Goal: Information Seeking & Learning: Learn about a topic

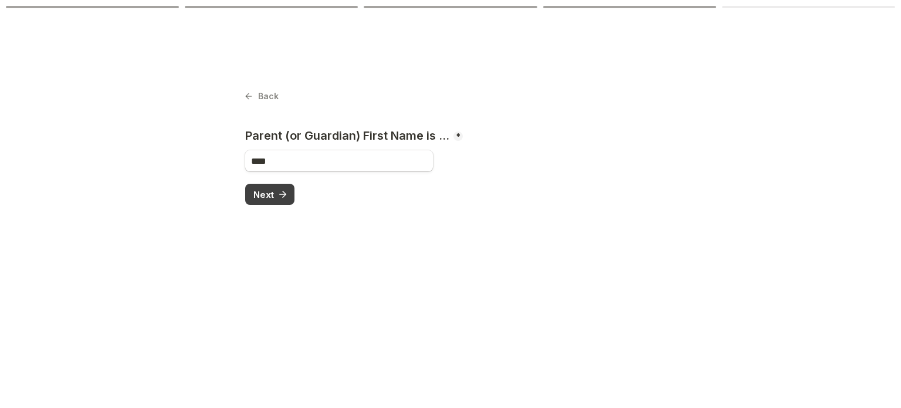
type input "****"
click at [269, 195] on span "Next" at bounding box center [264, 194] width 21 height 9
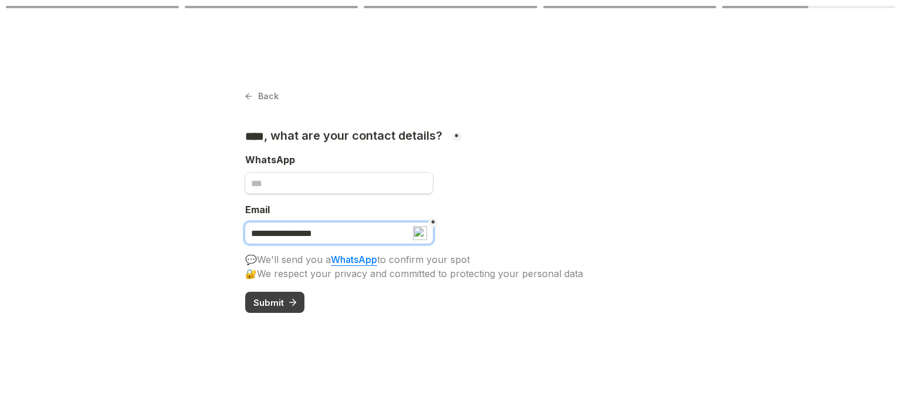
type input "**********"
click at [293, 299] on icon "submit" at bounding box center [294, 302] width 3 height 6
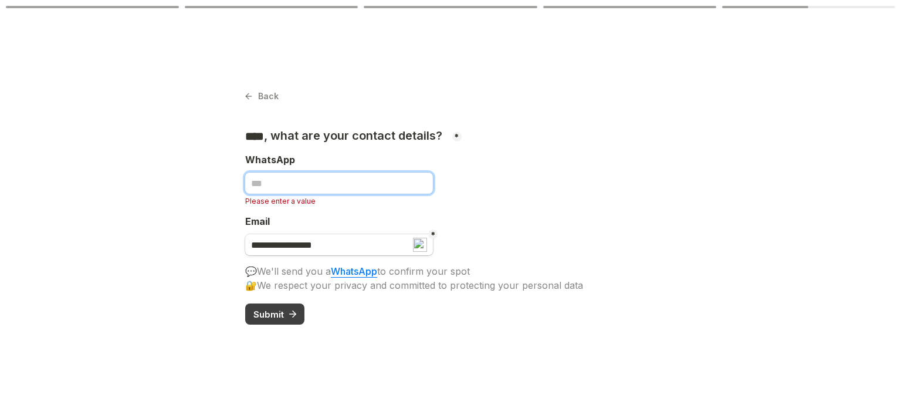
type input "***"
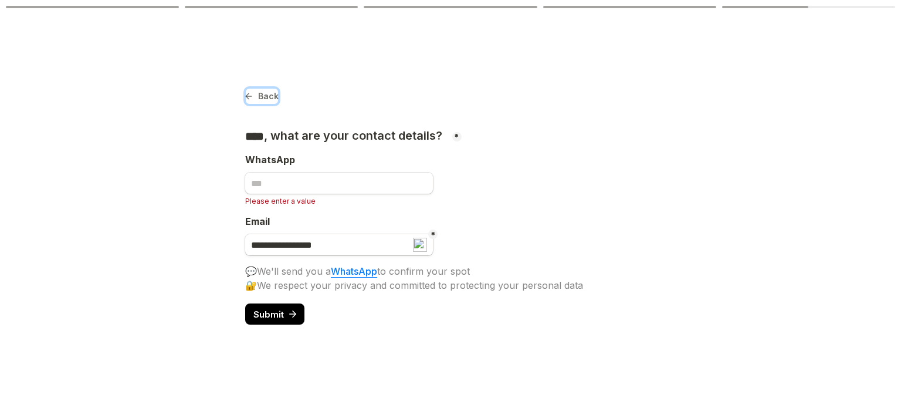
click at [255, 102] on button "Back" at bounding box center [261, 96] width 33 height 16
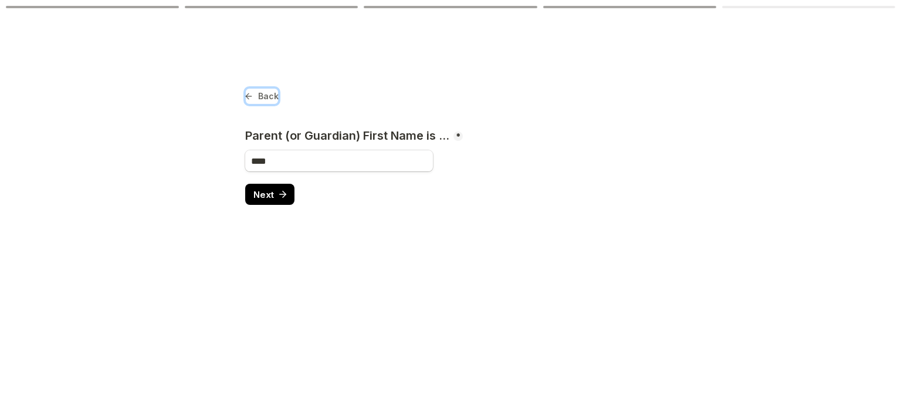
click at [255, 102] on button "Back" at bounding box center [261, 96] width 33 height 16
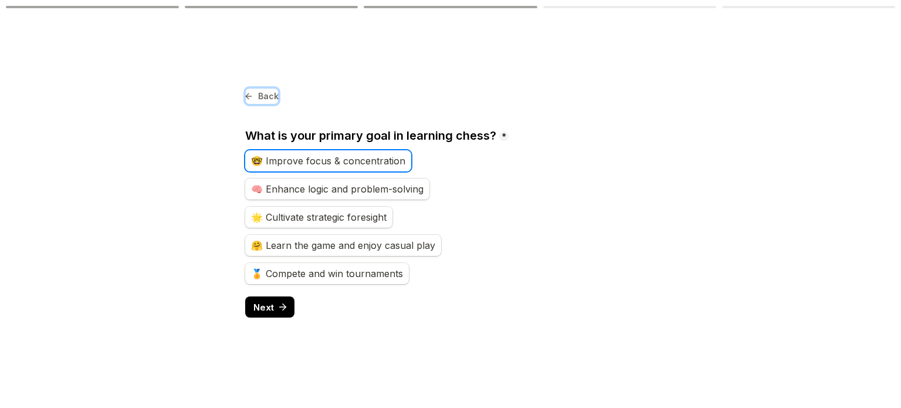
click at [255, 102] on button "Back" at bounding box center [261, 96] width 33 height 16
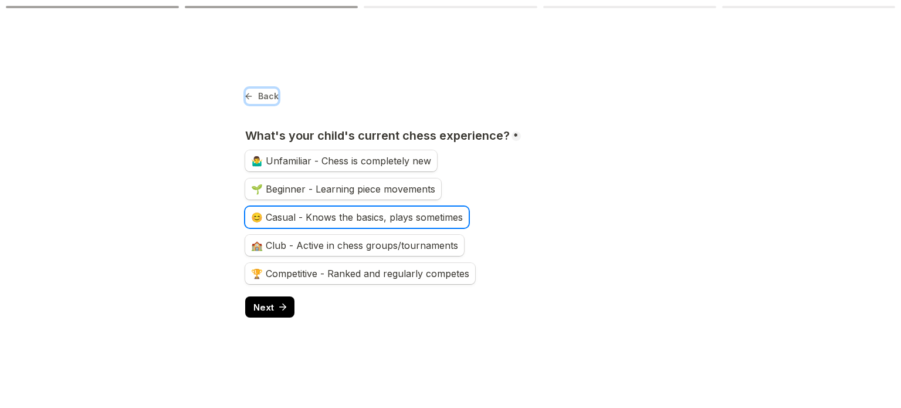
click at [254, 100] on button "Back" at bounding box center [261, 96] width 33 height 16
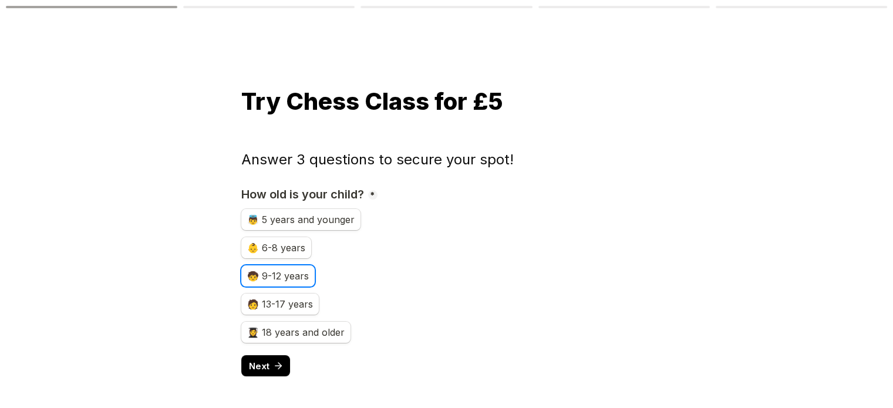
scroll to position [3, 0]
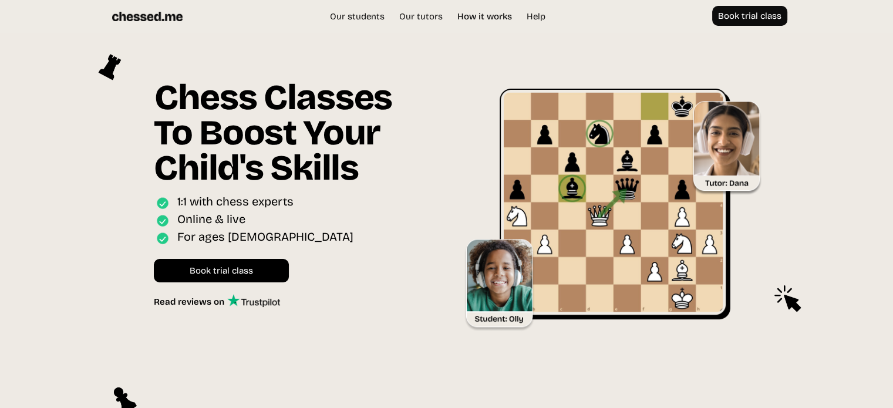
click at [470, 18] on link "How it works" at bounding box center [484, 17] width 66 height 12
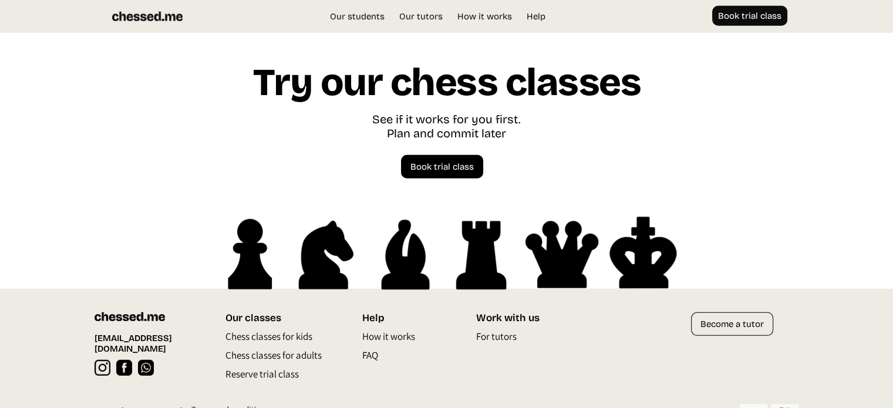
scroll to position [3363, 0]
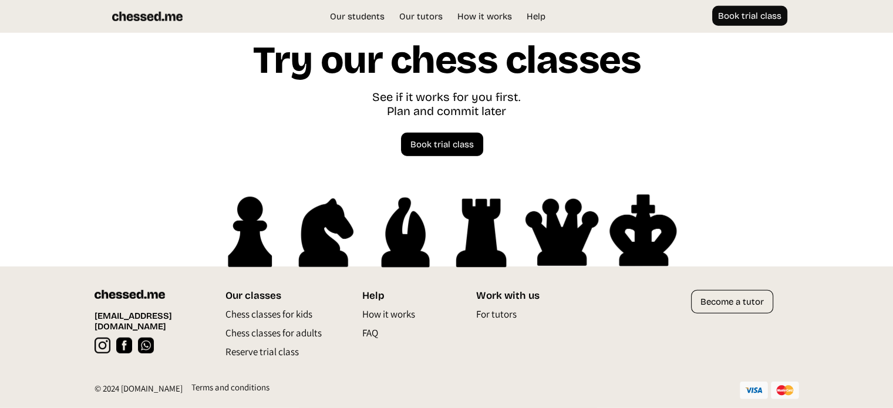
click at [374, 336] on p "FAQ" at bounding box center [370, 335] width 16 height 19
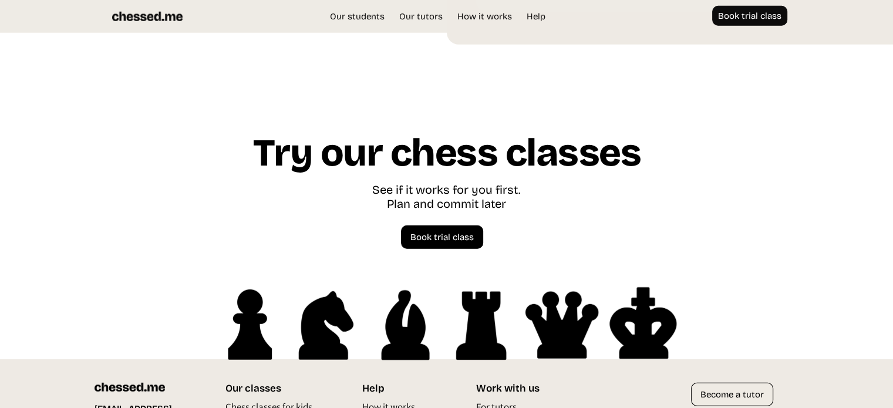
scroll to position [3364, 0]
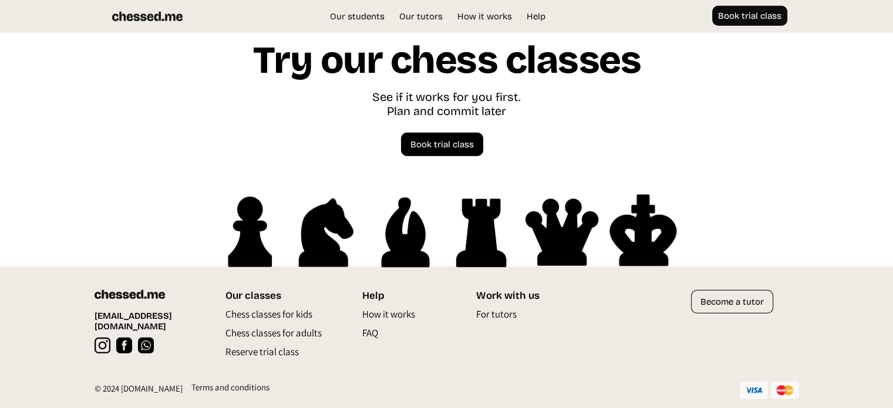
click at [278, 314] on p "Chess classes for kids" at bounding box center [268, 316] width 87 height 19
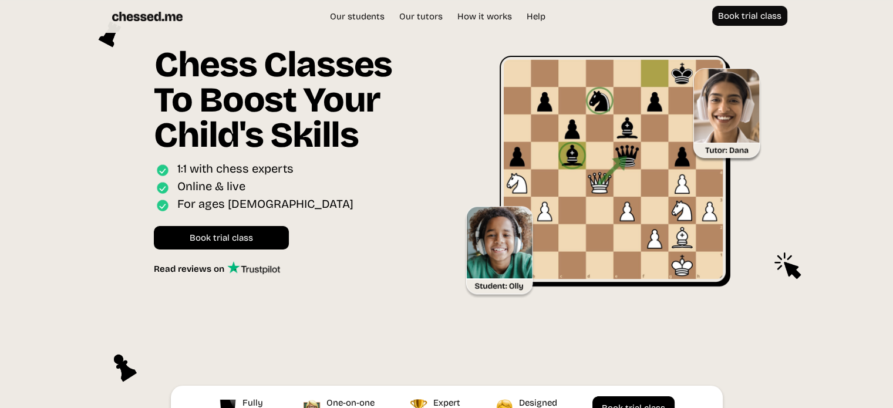
scroll to position [33, 0]
click at [535, 12] on link "Help" at bounding box center [535, 17] width 31 height 12
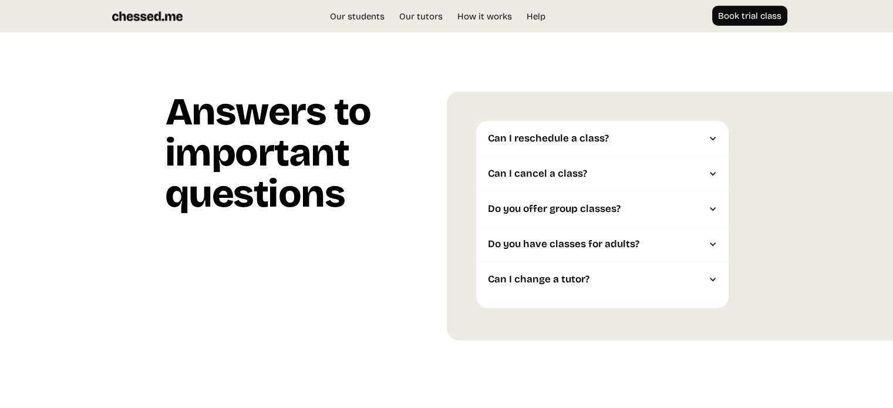
scroll to position [2978, 0]
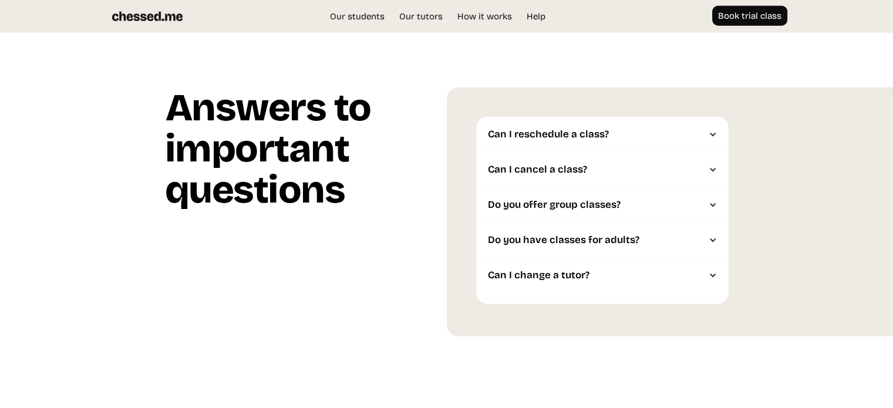
click at [573, 209] on div "Do you offer group classes?" at bounding box center [596, 205] width 217 height 12
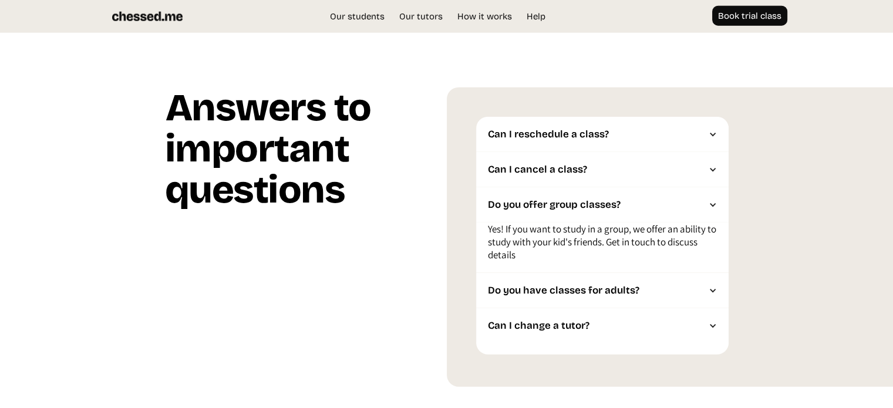
click at [573, 209] on div "Do you offer group classes?" at bounding box center [596, 205] width 217 height 12
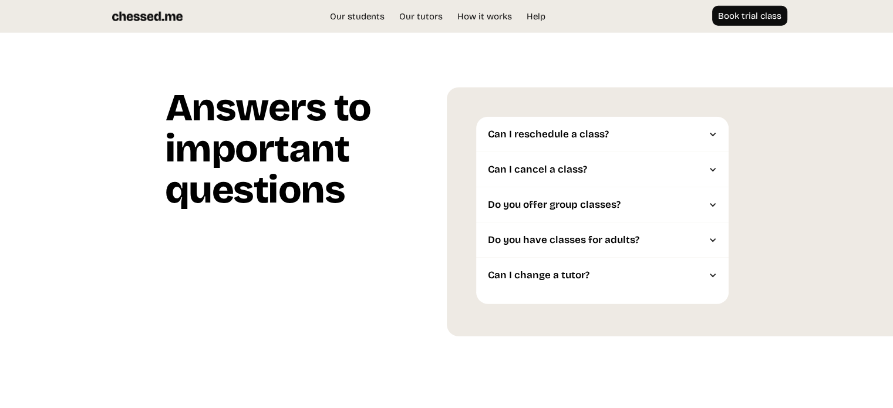
click at [575, 253] on div "Do you have classes for adults?" at bounding box center [602, 239] width 252 height 35
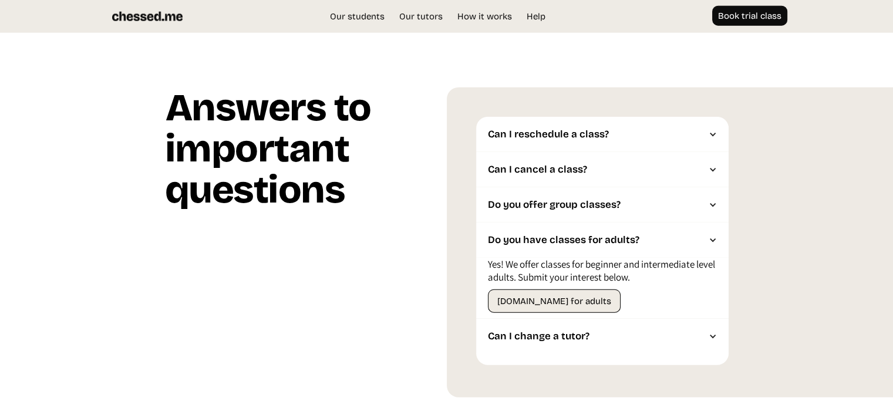
click at [574, 248] on div "Do you have classes for adults?" at bounding box center [602, 239] width 252 height 35
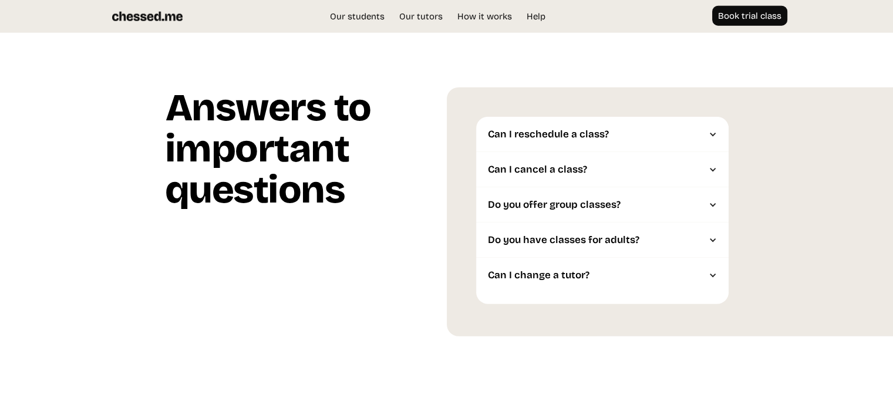
click at [572, 293] on div "Can I change a tutor?" at bounding box center [602, 275] width 252 height 35
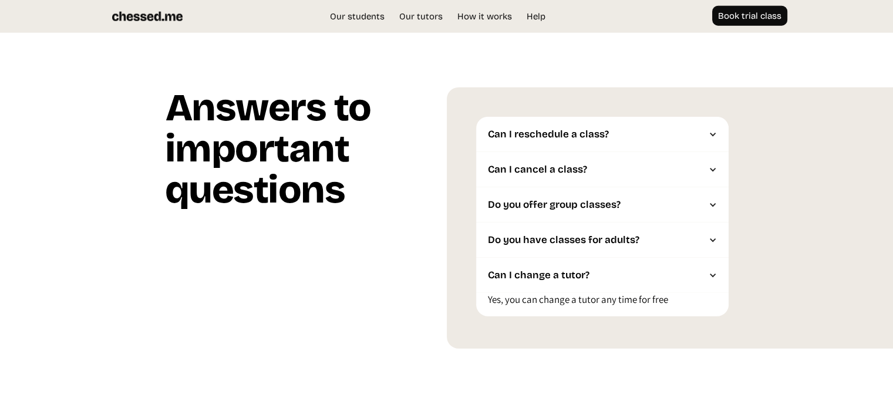
click at [571, 292] on div "Can I change a tutor?" at bounding box center [602, 275] width 252 height 35
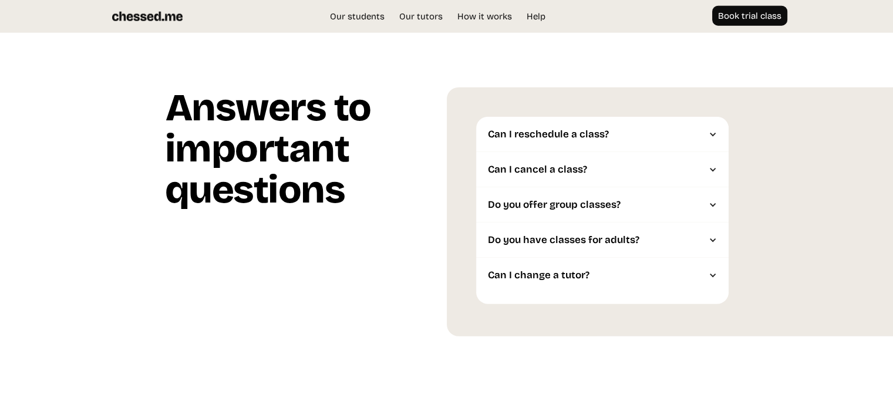
click at [552, 126] on div "Can I reschedule a class?" at bounding box center [602, 134] width 252 height 35
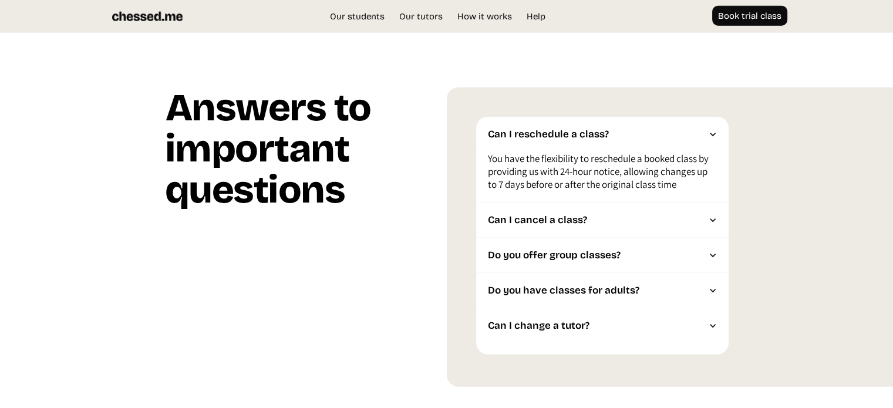
click at [552, 127] on div "Can I reschedule a class?" at bounding box center [602, 134] width 252 height 35
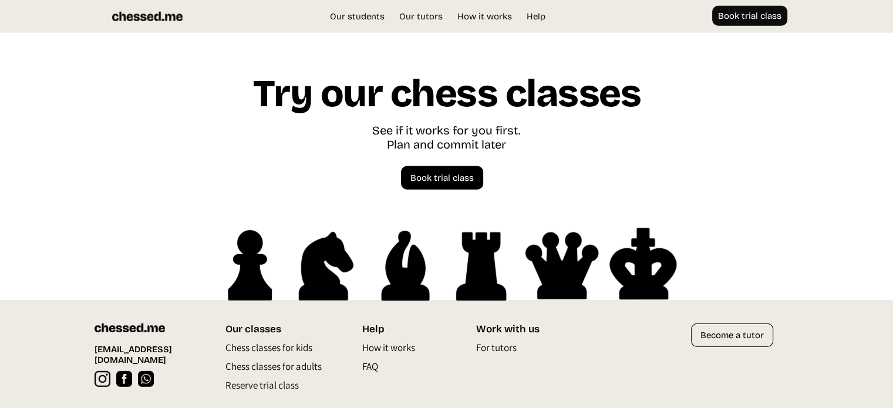
scroll to position [3364, 0]
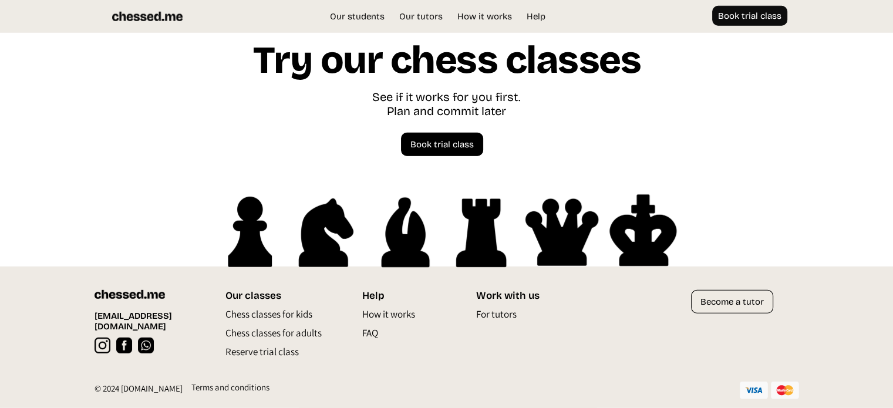
click at [377, 309] on p "How it works" at bounding box center [388, 316] width 53 height 19
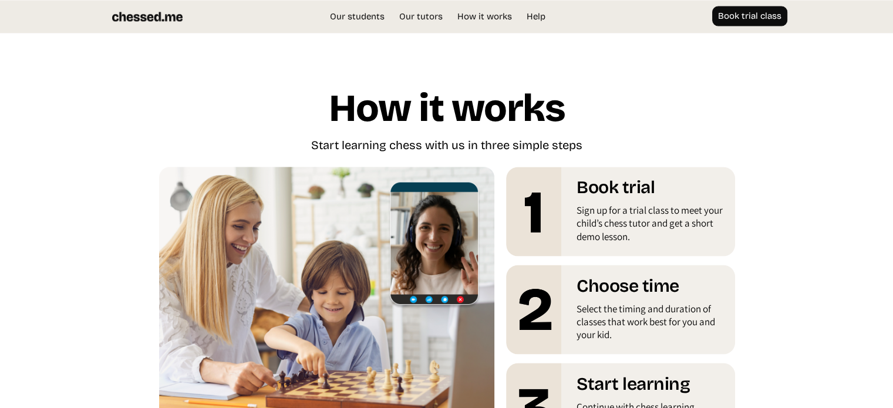
scroll to position [1995, 0]
click at [343, 23] on div "Our students Our tutors Price How it works Help Book trial class UK EU US Book …" at bounding box center [446, 16] width 704 height 21
click at [344, 18] on link "Our students" at bounding box center [356, 17] width 67 height 12
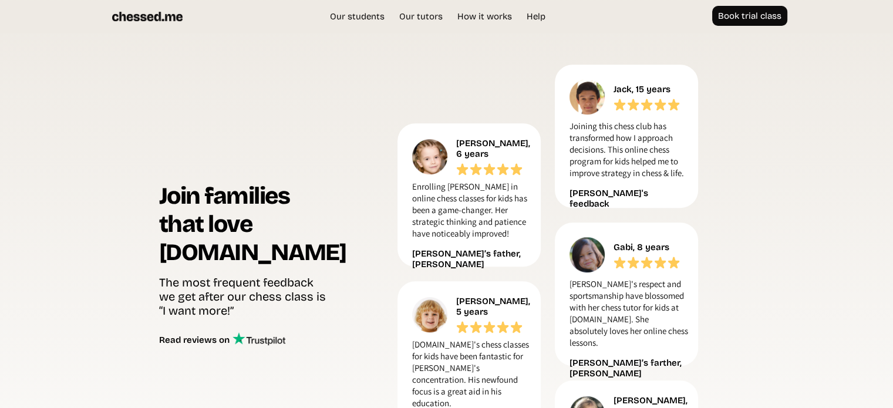
scroll to position [495, 0]
